Goal: Connect with others: Connect with others

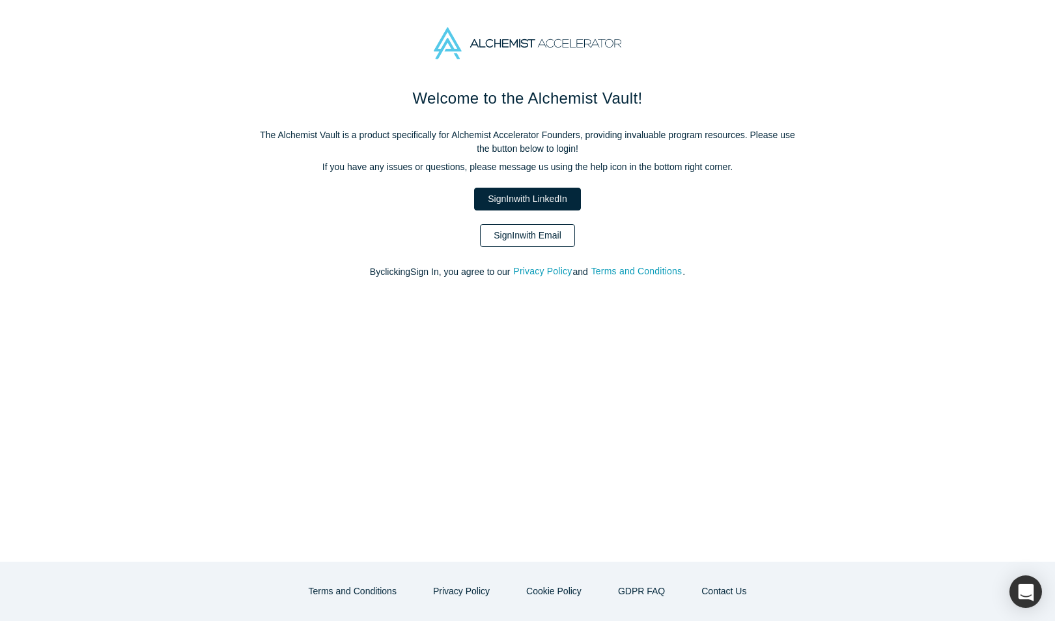
click at [544, 242] on link "Sign In with Email" at bounding box center [527, 235] width 95 height 23
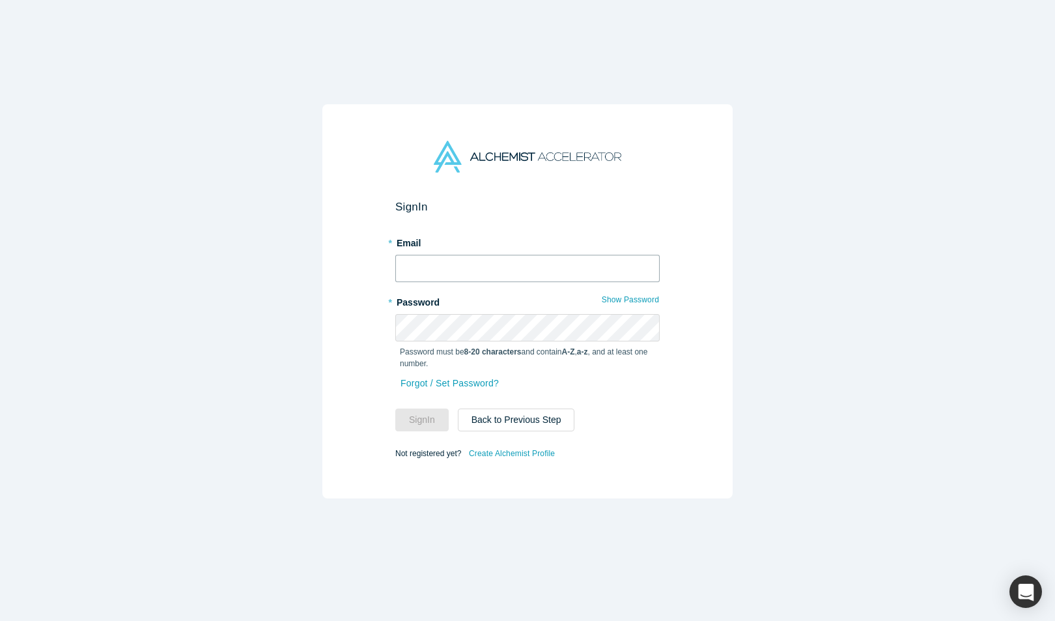
type input "[EMAIL_ADDRESS][DOMAIN_NAME]"
click at [486, 255] on input "[EMAIL_ADDRESS][DOMAIN_NAME]" at bounding box center [527, 268] width 264 height 27
click at [428, 417] on button "Sign In" at bounding box center [421, 419] width 53 height 23
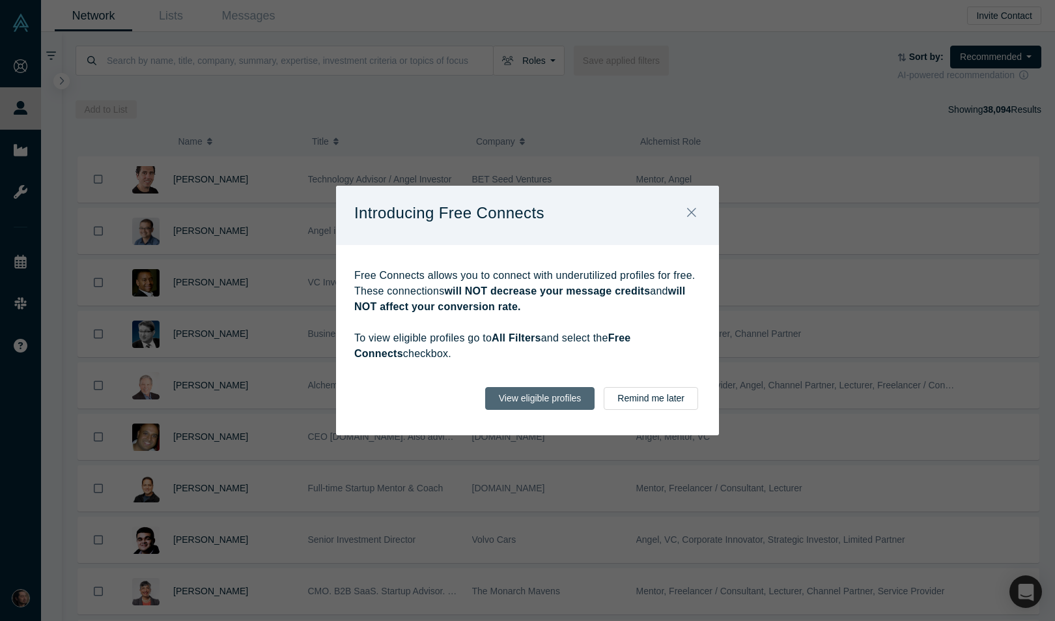
click at [576, 401] on button "View eligible profiles" at bounding box center [540, 398] width 110 height 23
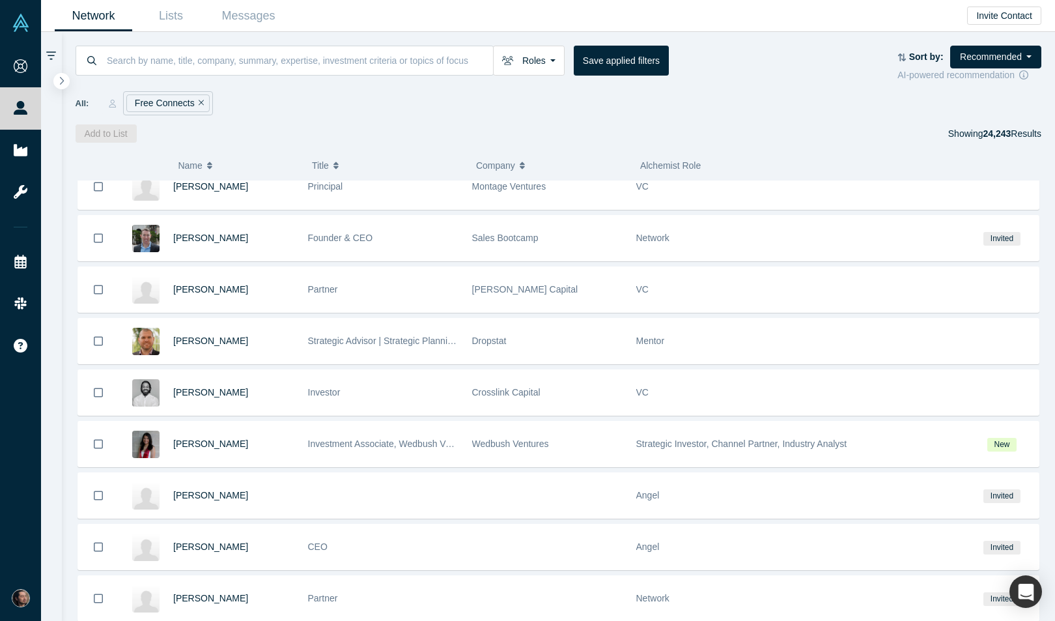
scroll to position [1639, 0]
